Goal: Task Accomplishment & Management: Use online tool/utility

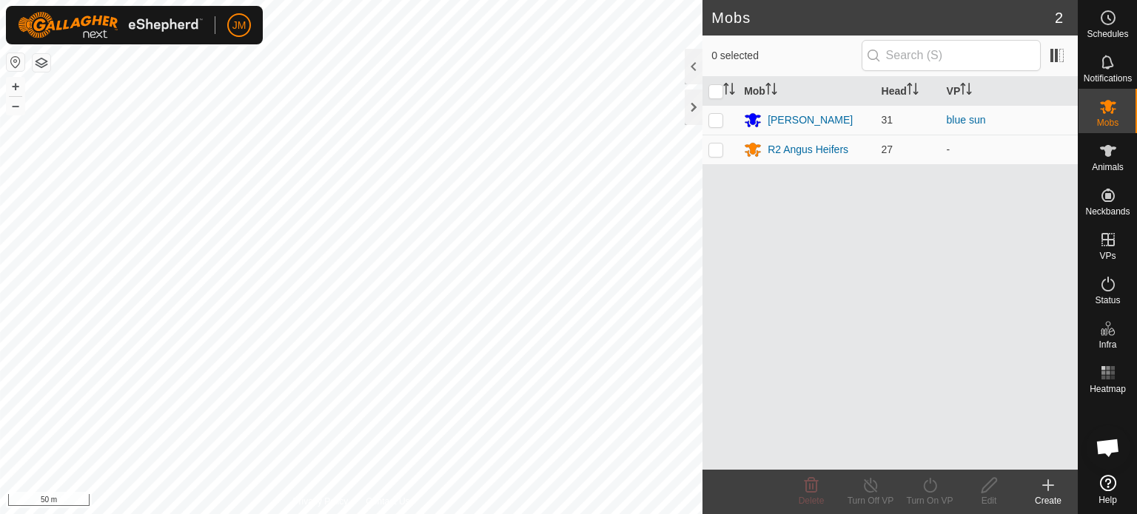
scroll to position [1483, 0]
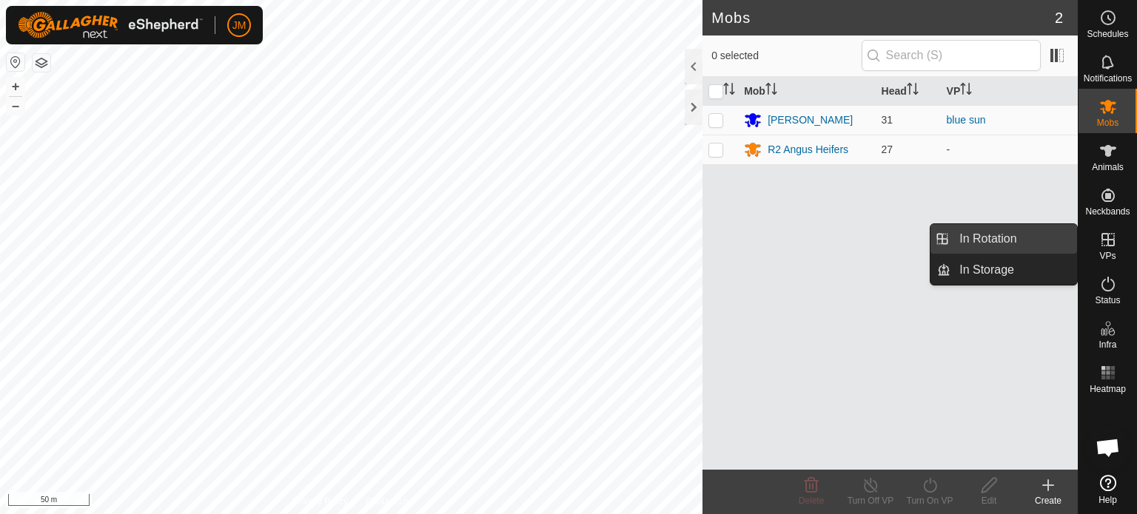
click at [983, 244] on link "In Rotation" at bounding box center [1013, 239] width 127 height 30
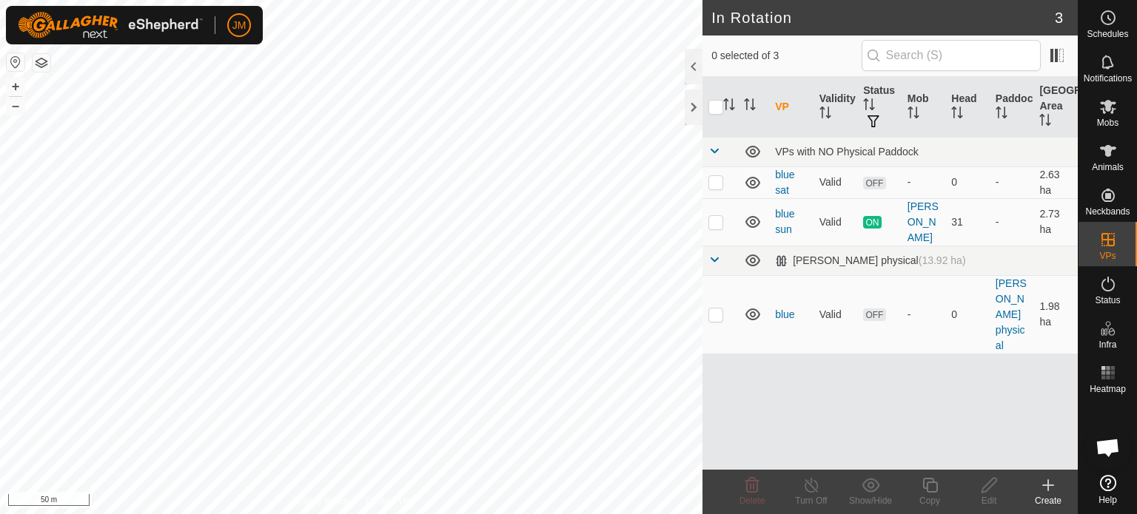
click at [1043, 486] on icon at bounding box center [1048, 486] width 10 height 0
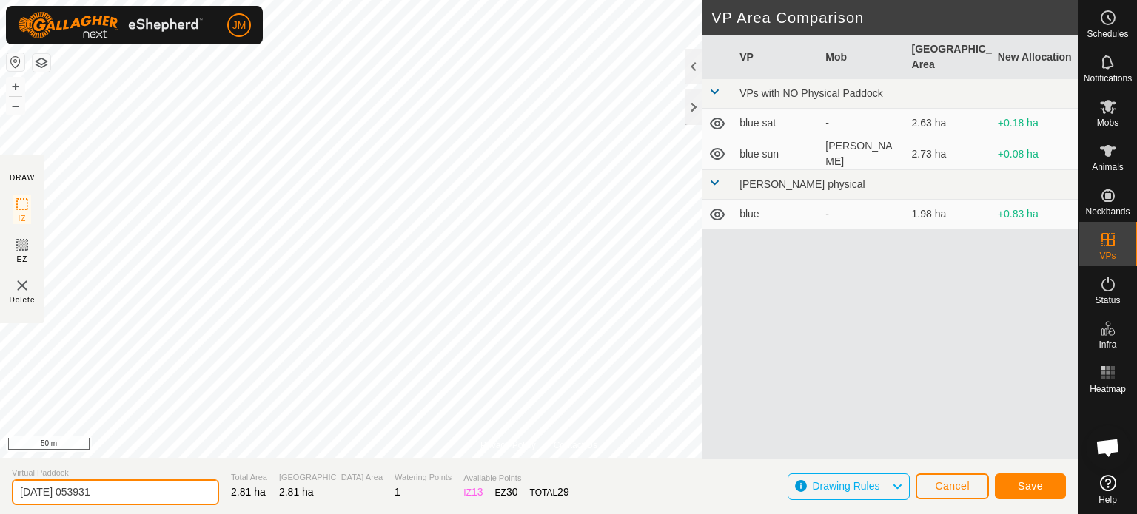
click at [125, 488] on input "[DATE] 053931" at bounding box center [115, 493] width 207 height 26
type input "2"
type input "blue mon"
click at [1039, 486] on span "Save" at bounding box center [1030, 486] width 25 height 12
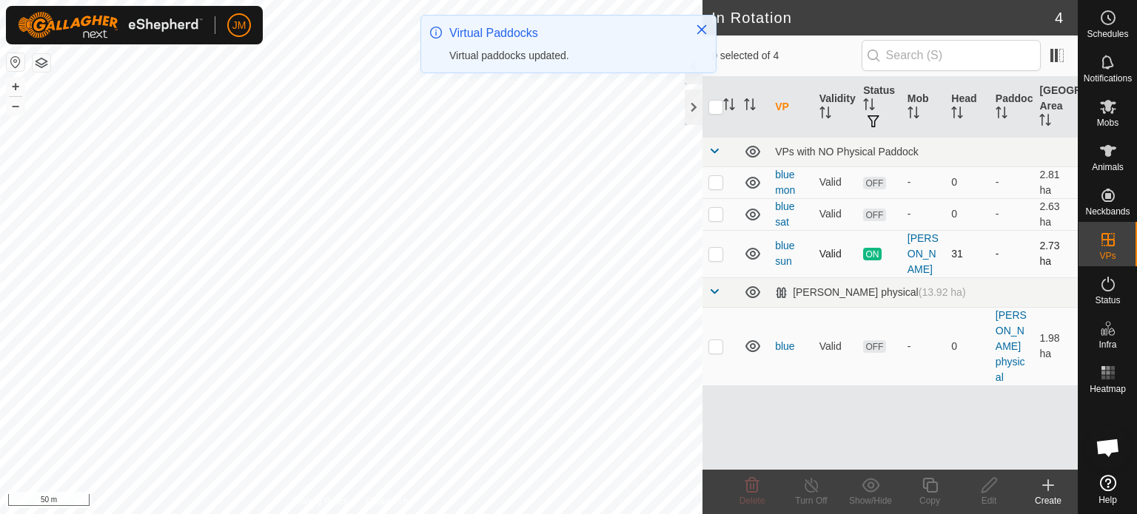
click at [713, 257] on p-checkbox at bounding box center [715, 254] width 15 height 12
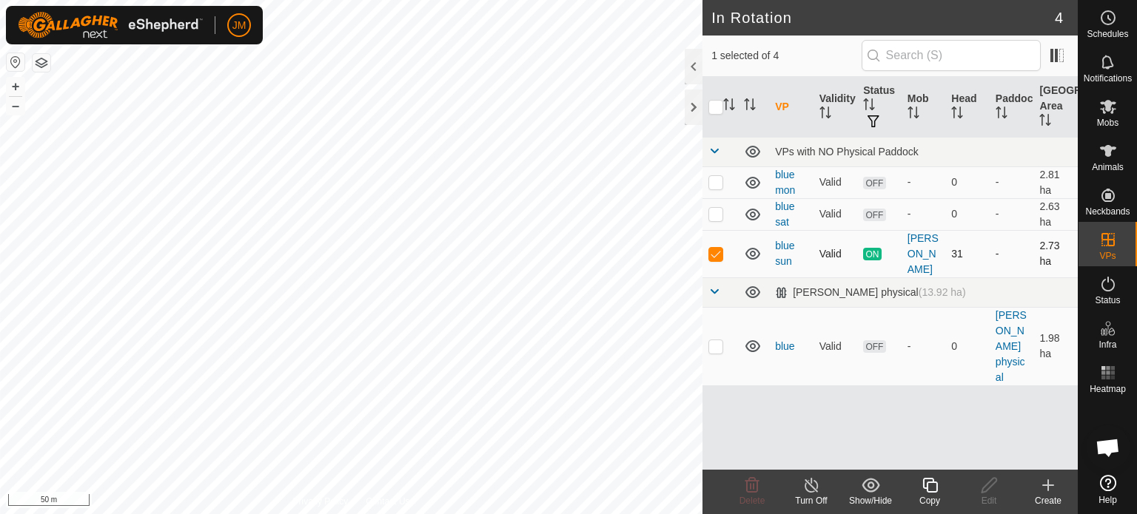
click at [713, 248] on p-checkbox at bounding box center [715, 254] width 15 height 12
checkbox input "false"
click at [720, 218] on p-checkbox at bounding box center [715, 214] width 15 height 12
click at [754, 487] on icon at bounding box center [752, 486] width 18 height 18
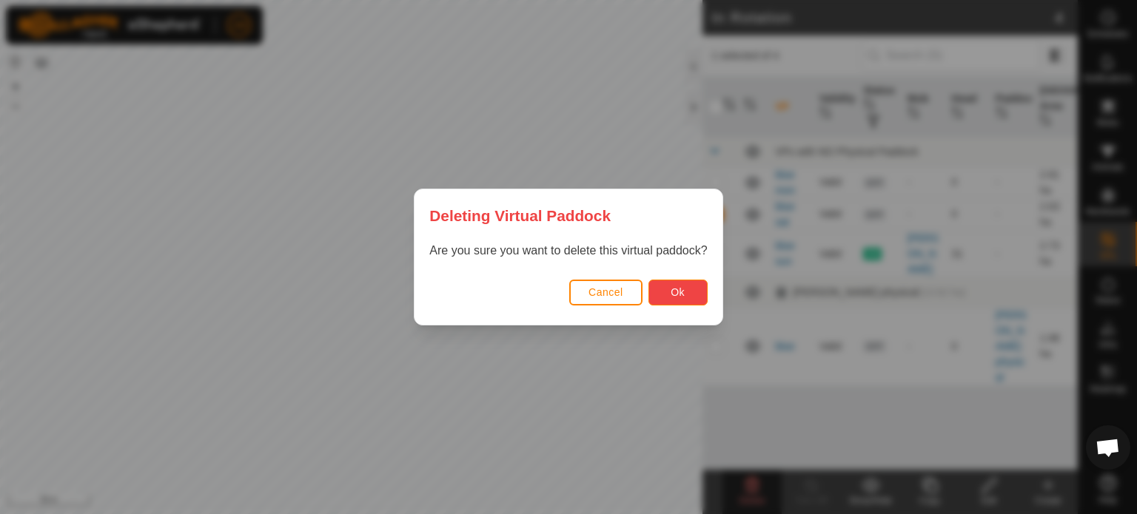
click at [664, 286] on button "Ok" at bounding box center [677, 293] width 59 height 26
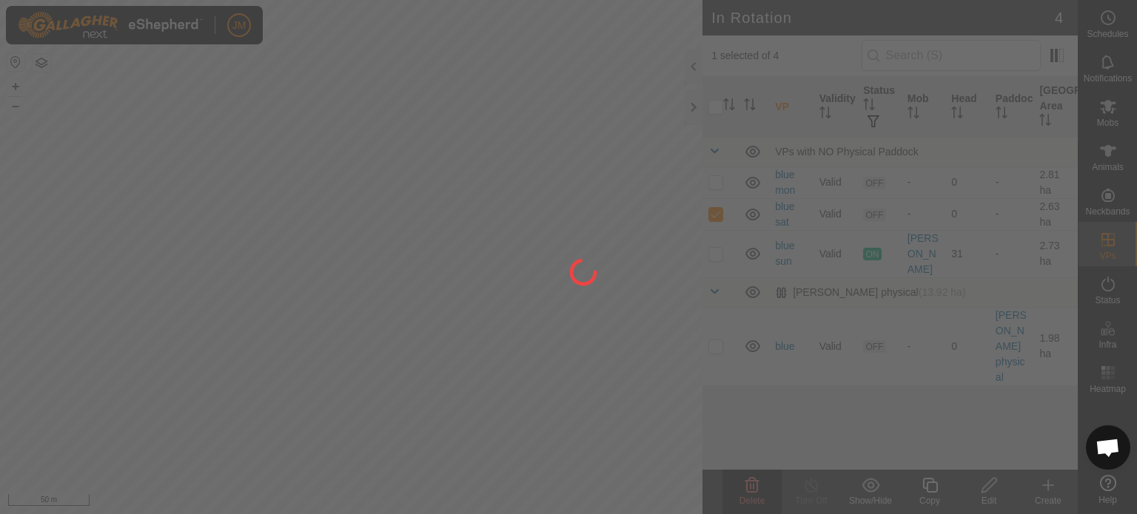
checkbox input "false"
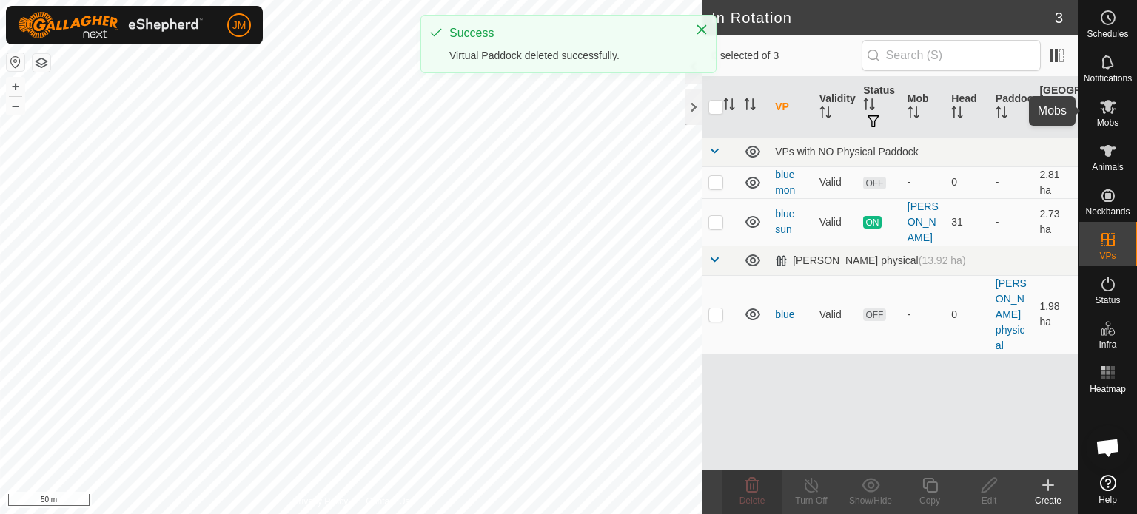
click at [1112, 109] on icon at bounding box center [1108, 107] width 16 height 14
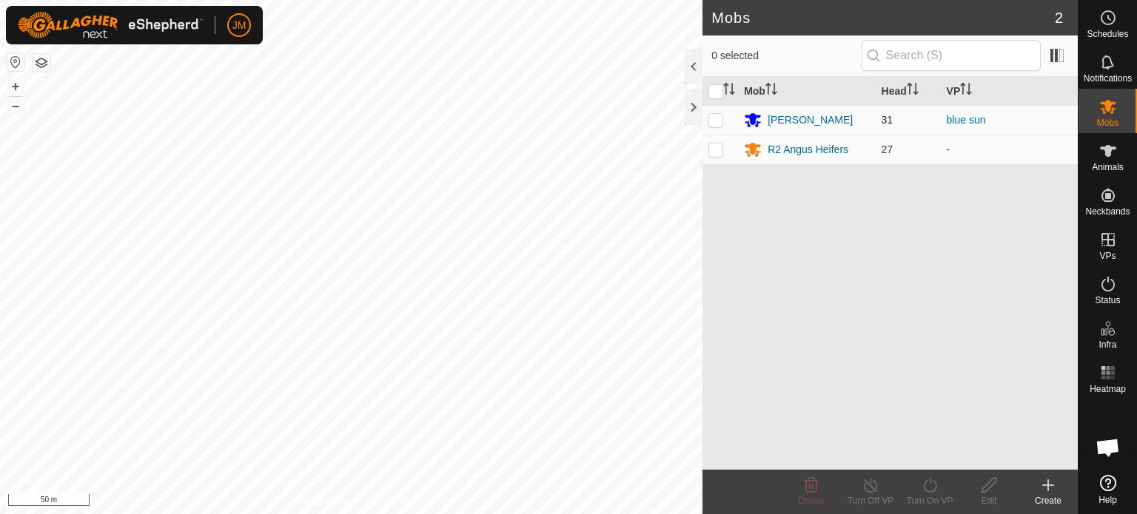
click at [708, 115] on td at bounding box center [720, 120] width 36 height 30
checkbox input "true"
click at [928, 488] on icon at bounding box center [930, 486] width 19 height 18
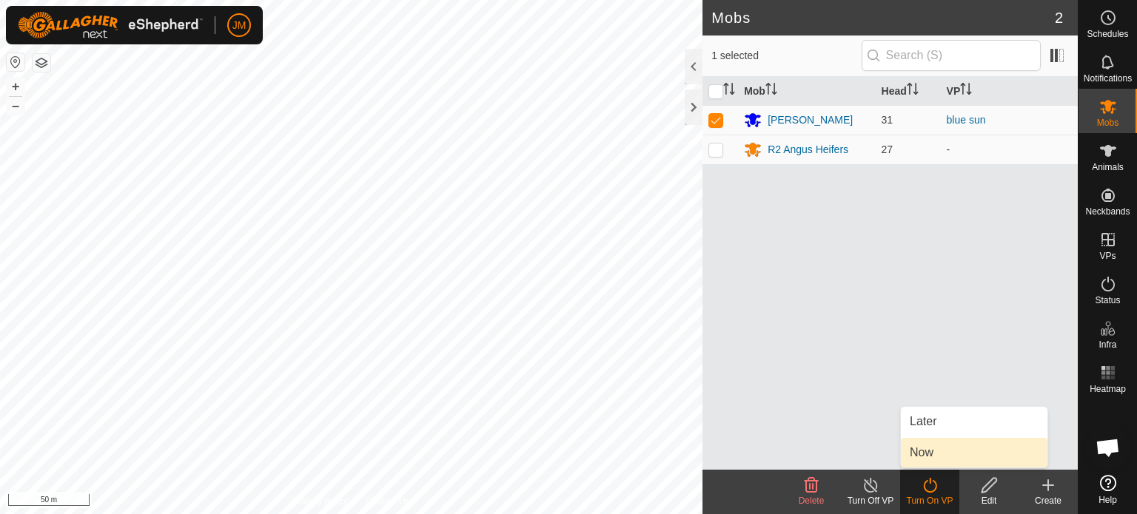
click at [930, 455] on link "Now" at bounding box center [974, 453] width 147 height 30
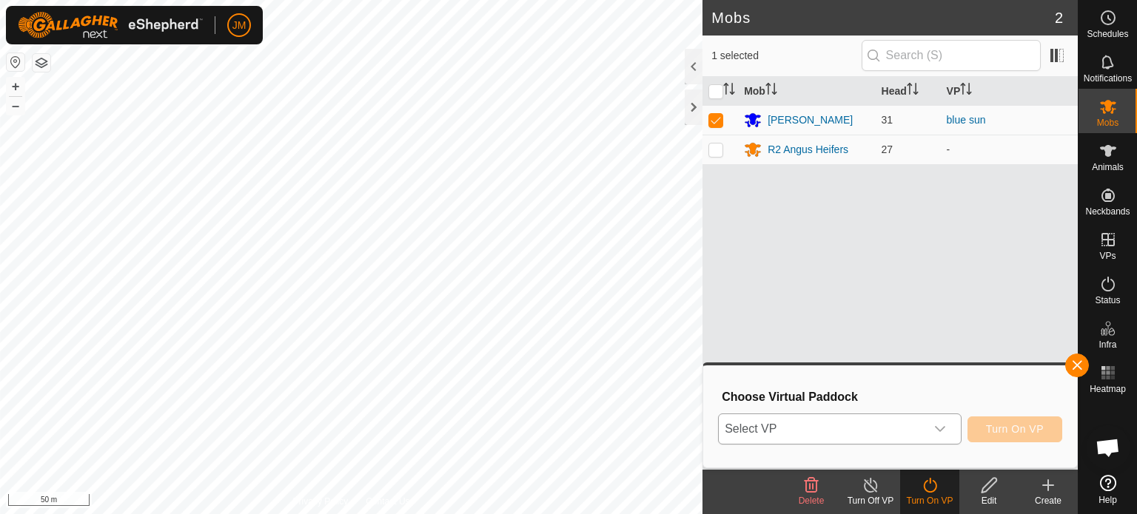
click at [888, 429] on span "Select VP" at bounding box center [822, 429] width 207 height 30
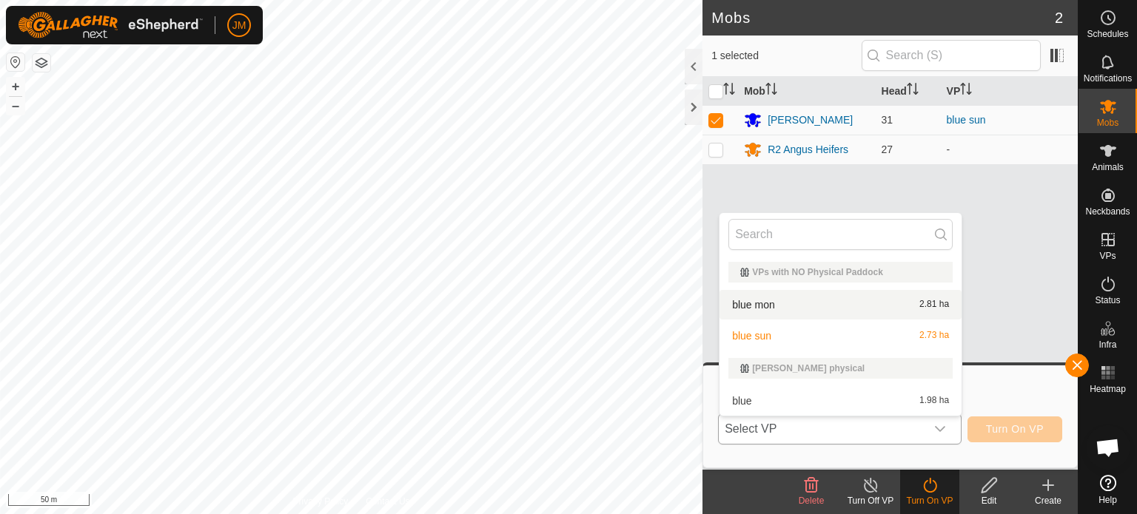
click at [844, 307] on li "blue mon 2.81 ha" at bounding box center [840, 305] width 242 height 30
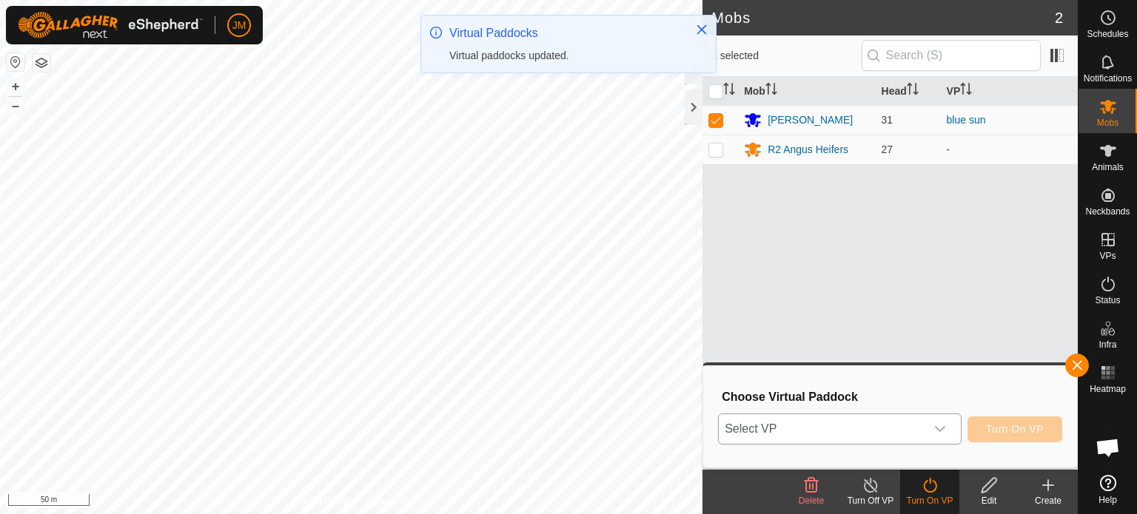
click at [936, 431] on icon "dropdown trigger" at bounding box center [940, 429] width 12 height 12
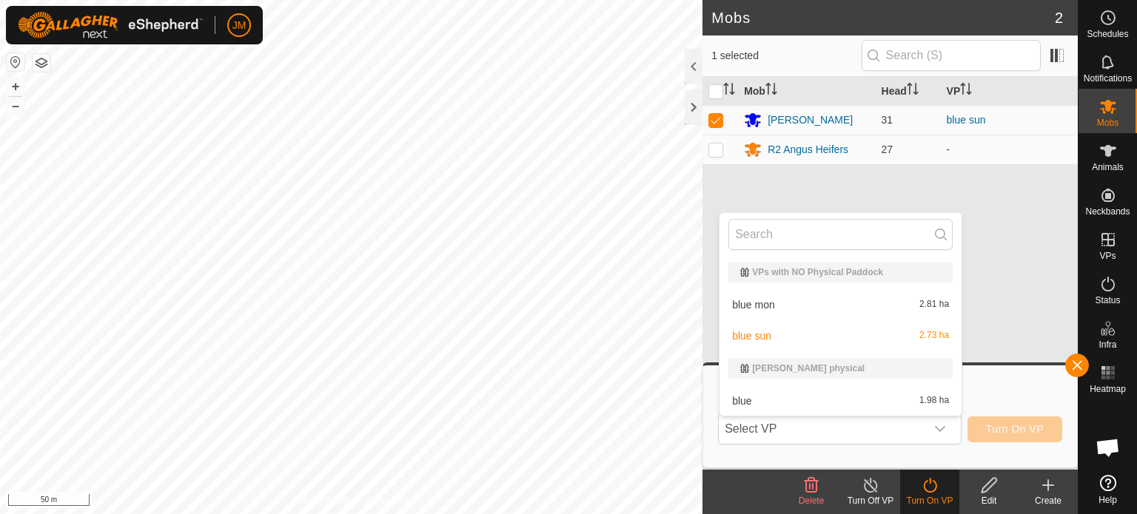
click at [859, 303] on li "blue mon 2.81 ha" at bounding box center [840, 305] width 242 height 30
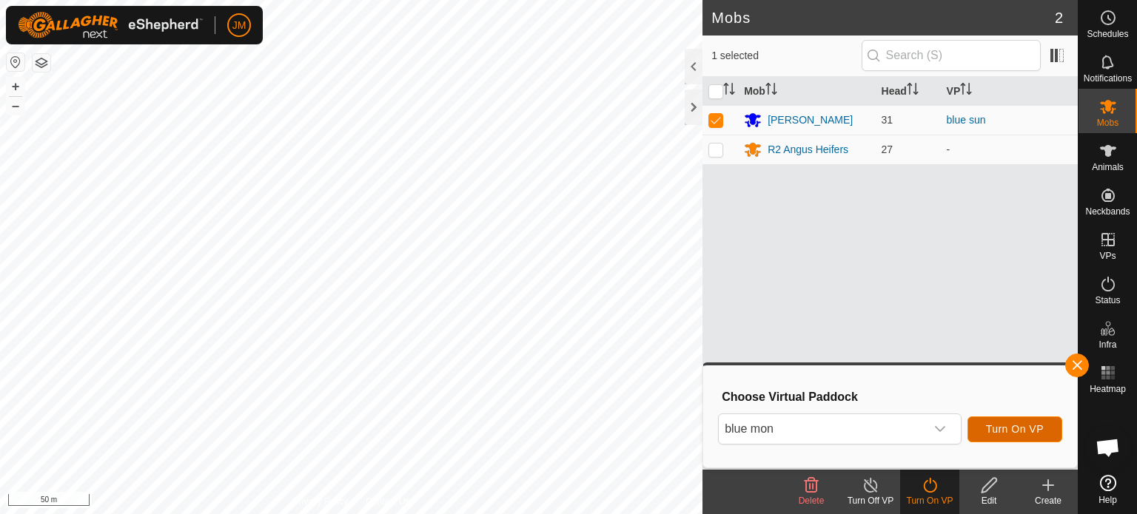
click at [995, 429] on span "Turn On VP" at bounding box center [1015, 429] width 58 height 12
